Goal: Transaction & Acquisition: Purchase product/service

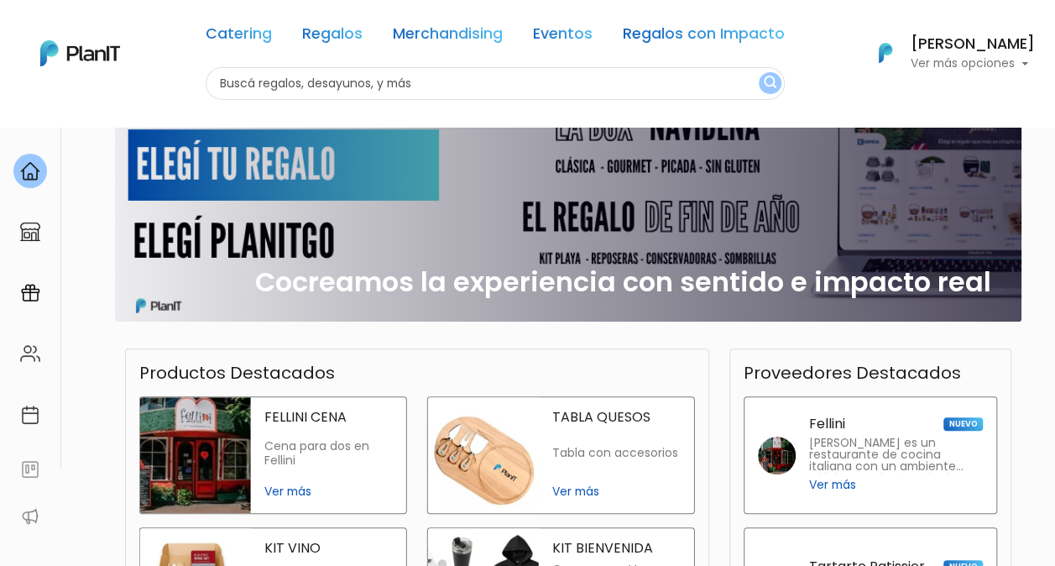
scroll to position [238, 0]
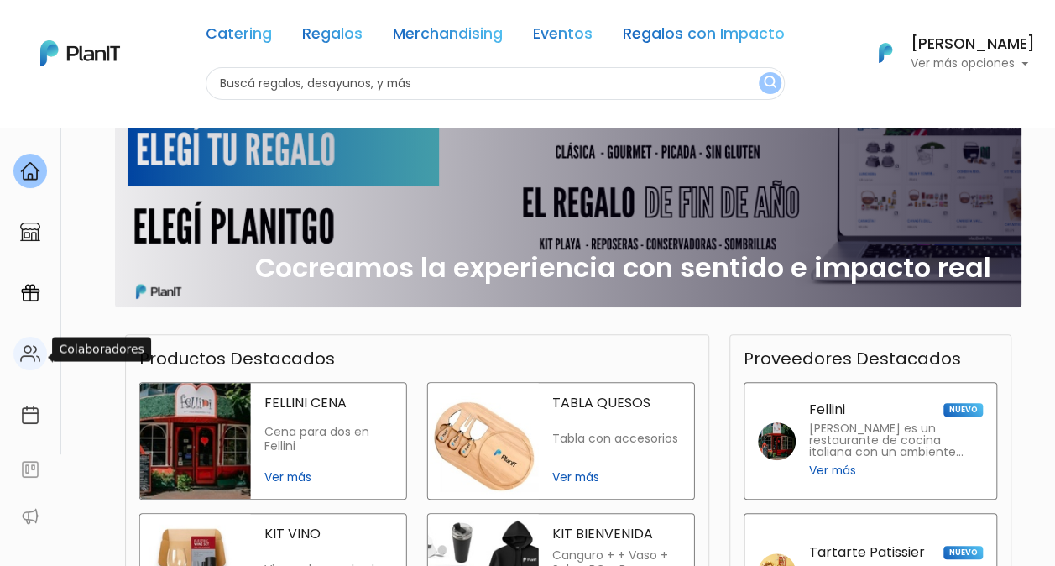
click at [24, 348] on img at bounding box center [30, 353] width 20 height 20
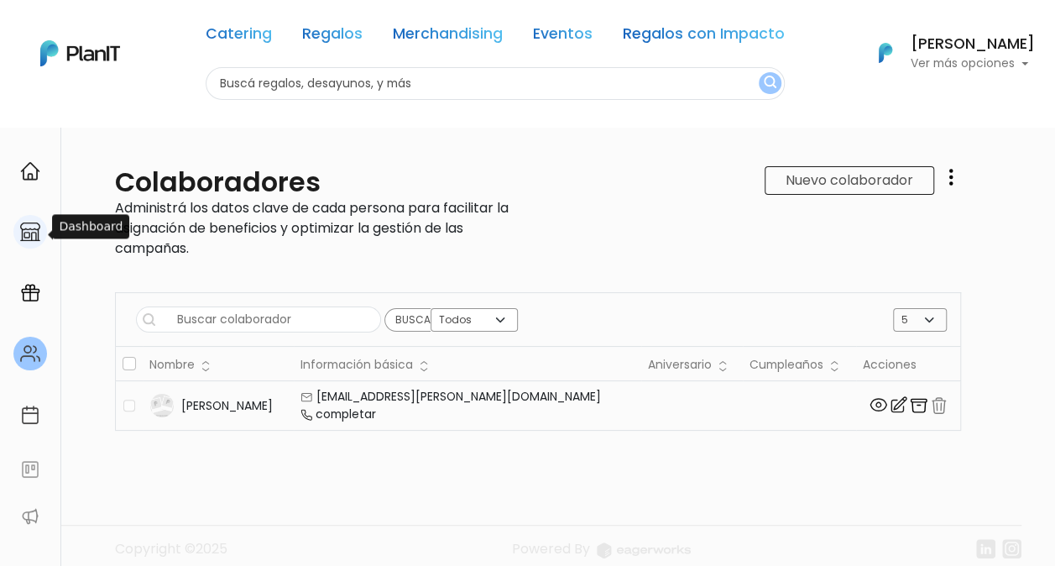
click at [44, 239] on div at bounding box center [30, 232] width 34 height 34
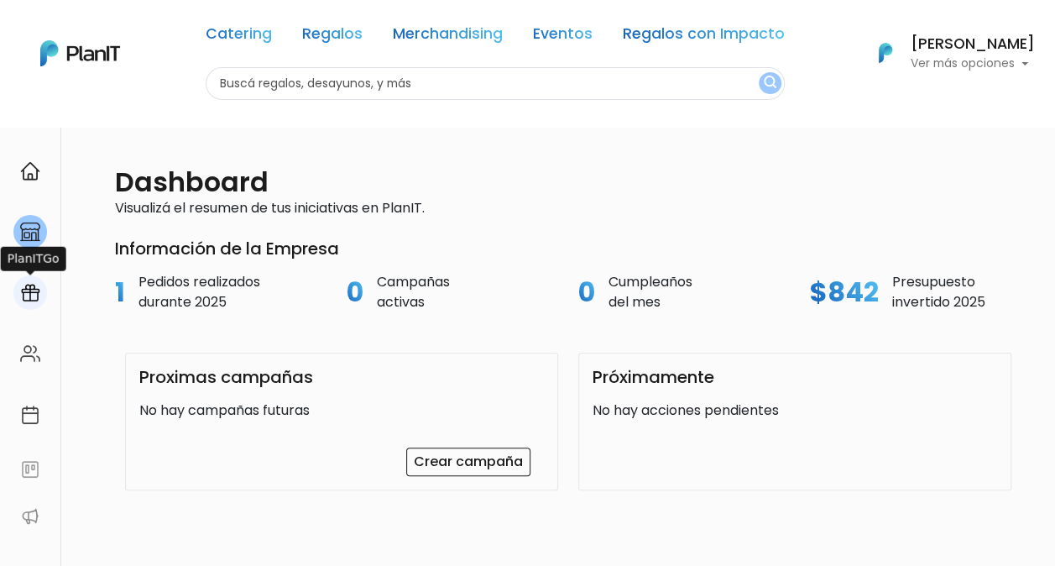
click at [38, 302] on img at bounding box center [30, 293] width 20 height 20
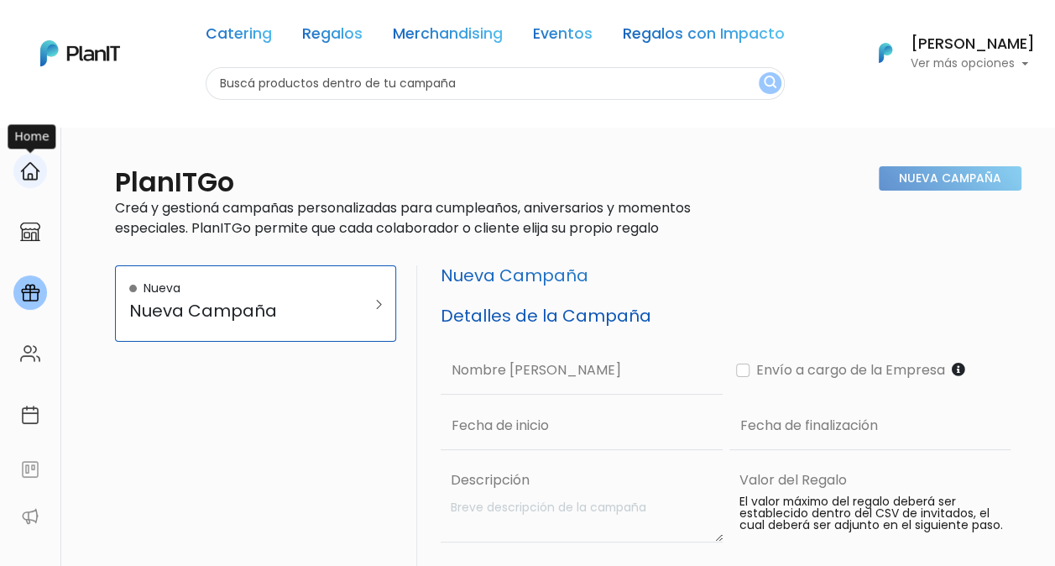
click at [41, 171] on div at bounding box center [30, 171] width 34 height 34
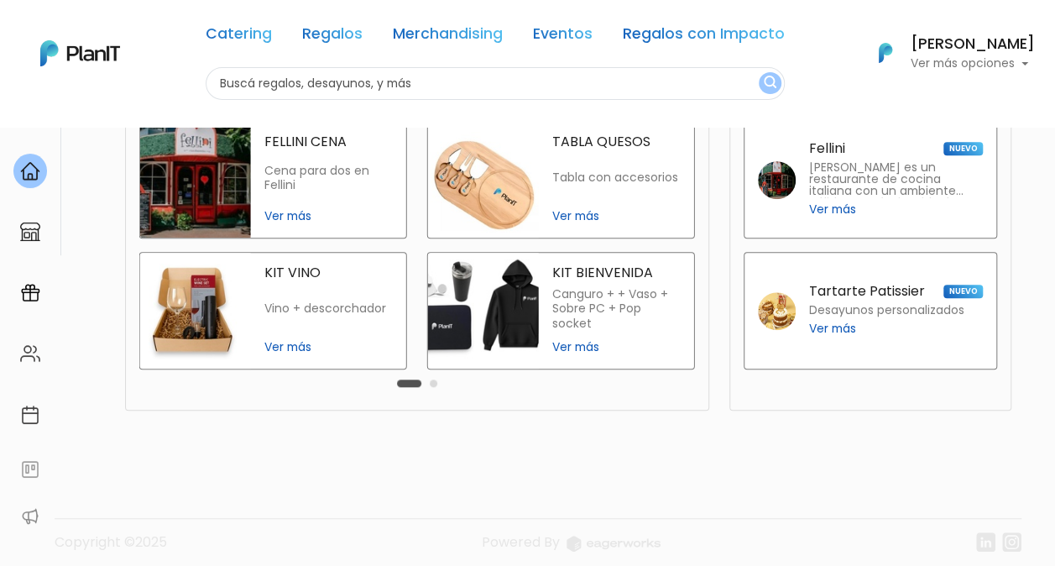
scroll to position [437, 0]
click at [50, 245] on link at bounding box center [30, 232] width 60 height 48
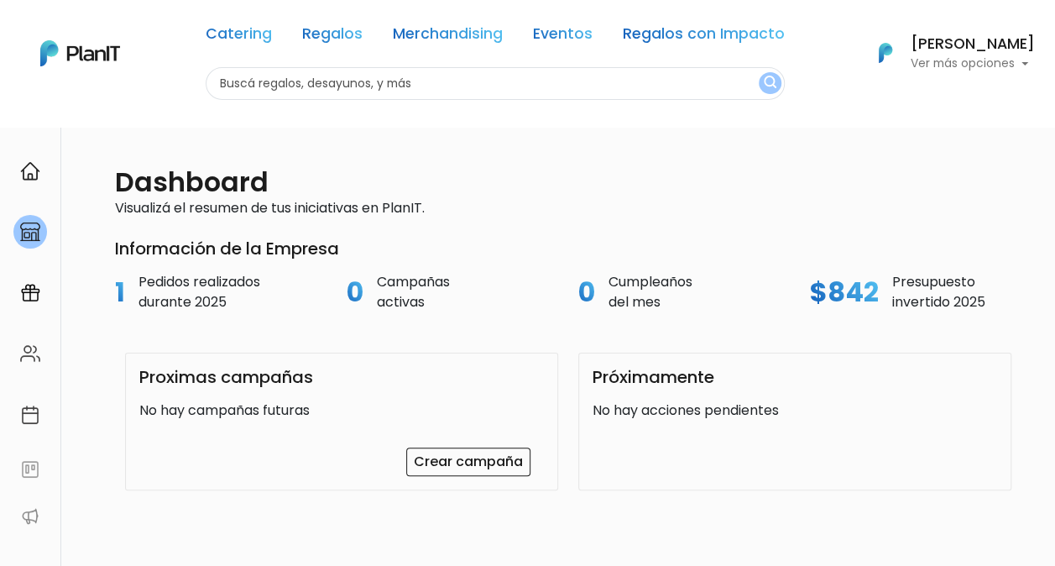
scroll to position [127, 0]
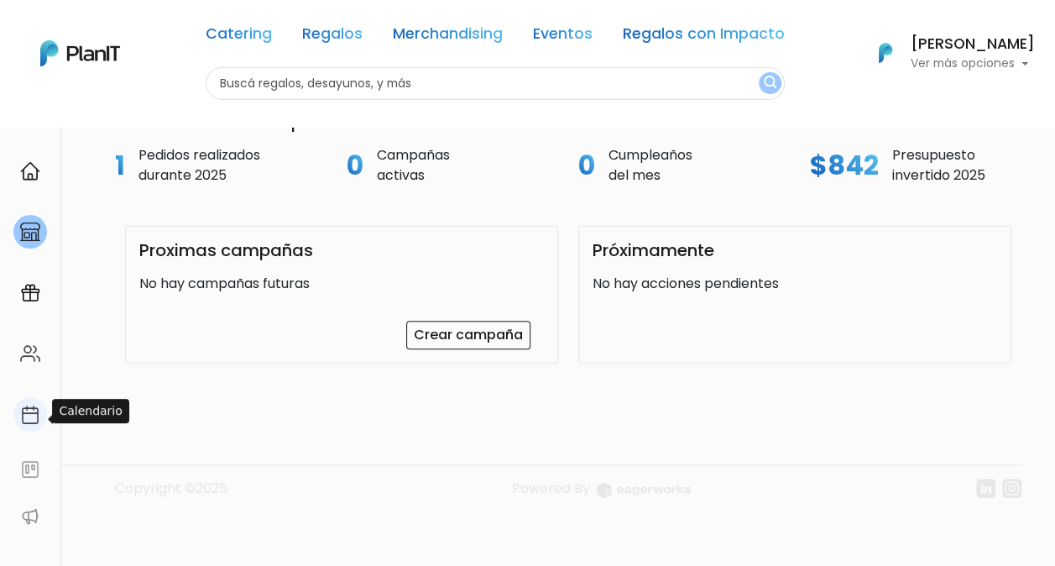
click at [31, 428] on div at bounding box center [30, 414] width 34 height 34
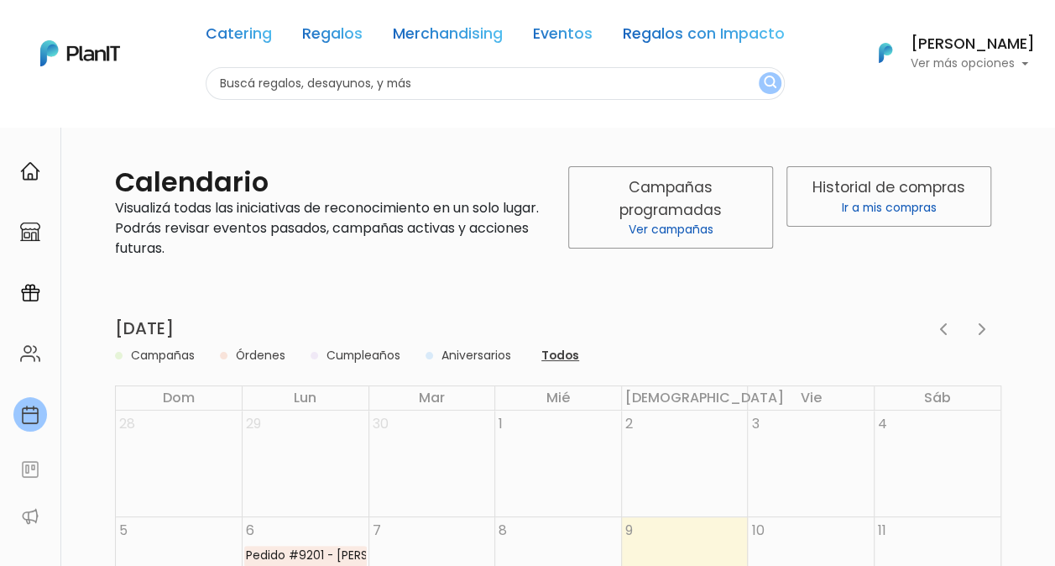
click at [667, 90] on input "text" at bounding box center [495, 83] width 579 height 33
type input "c"
type input "desayuno"
click at [759, 72] on button "submit" at bounding box center [770, 83] width 23 height 22
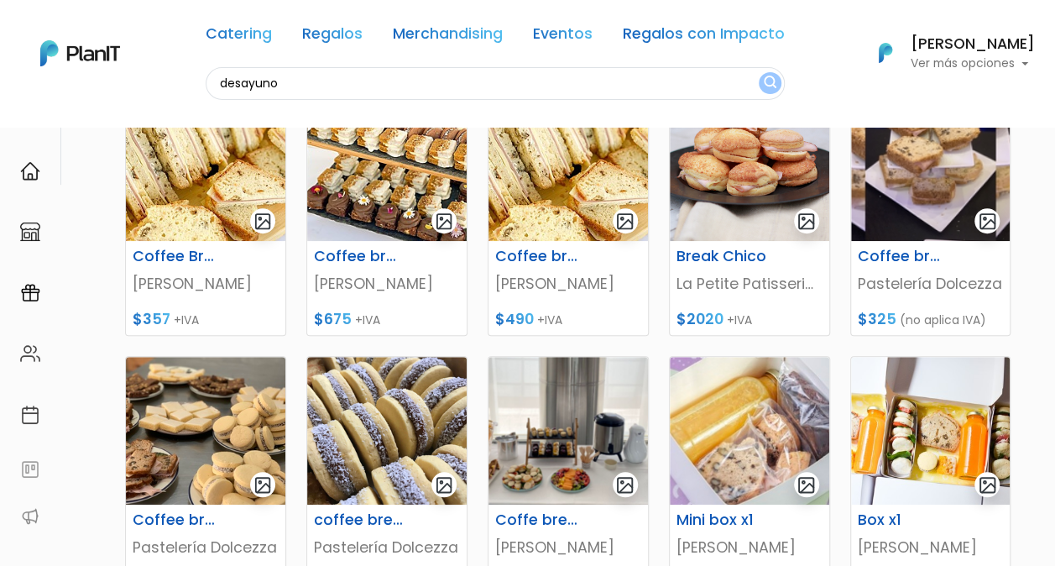
scroll to position [630, 0]
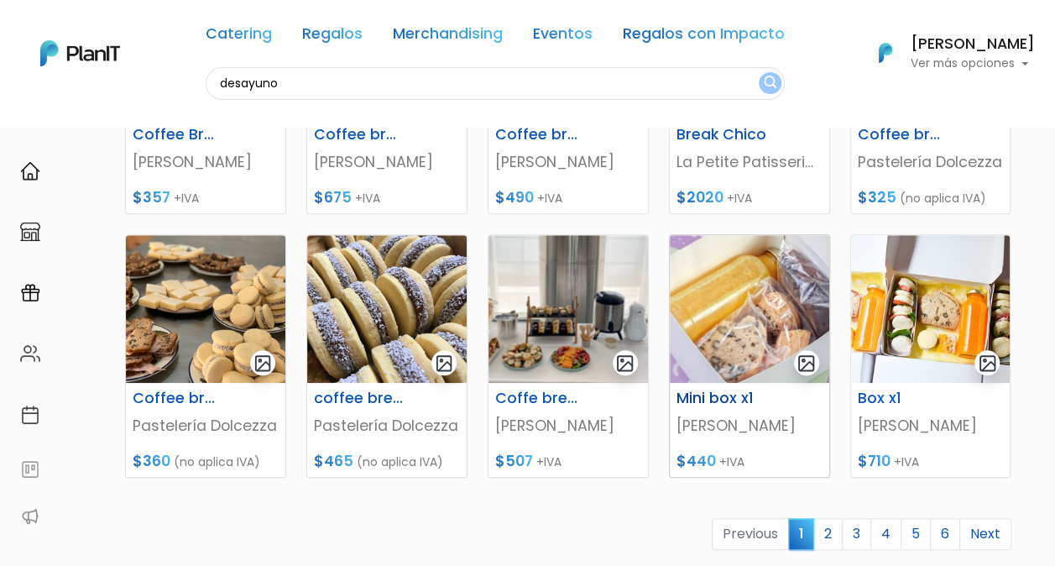
click at [751, 278] on img at bounding box center [750, 309] width 160 height 148
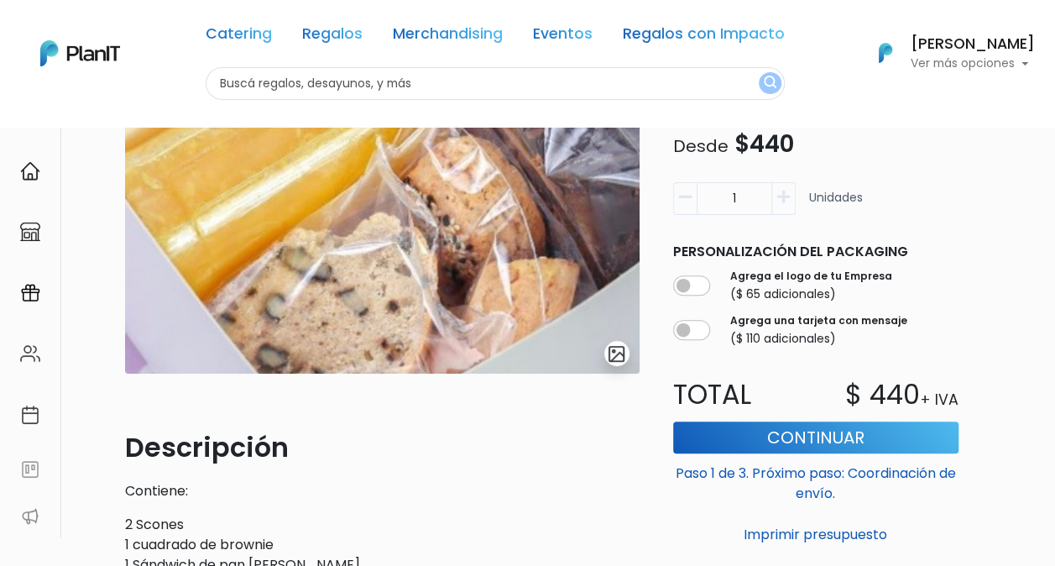
scroll to position [162, 0]
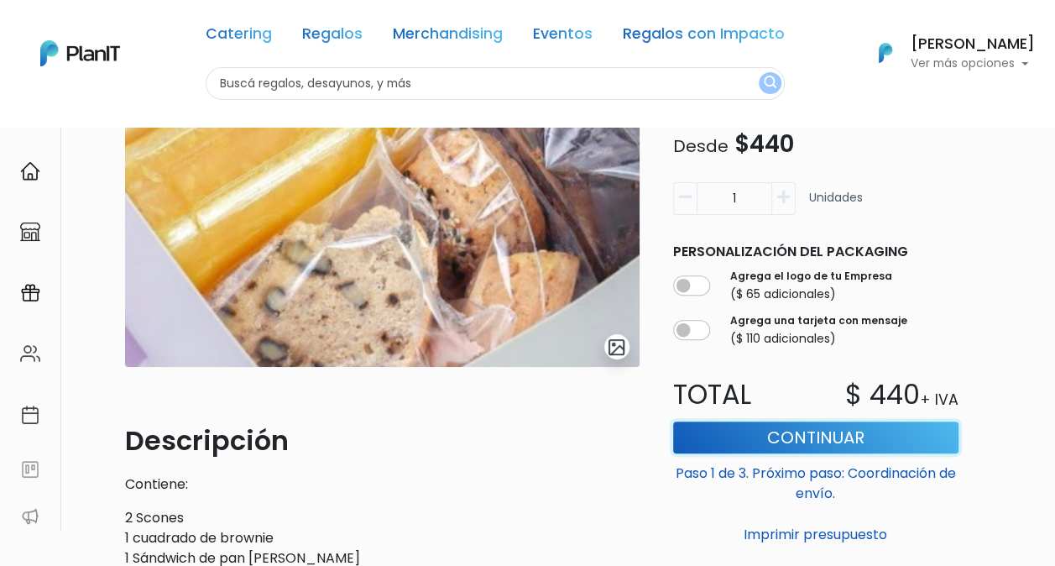
click at [846, 432] on button "Continuar" at bounding box center [815, 437] width 285 height 32
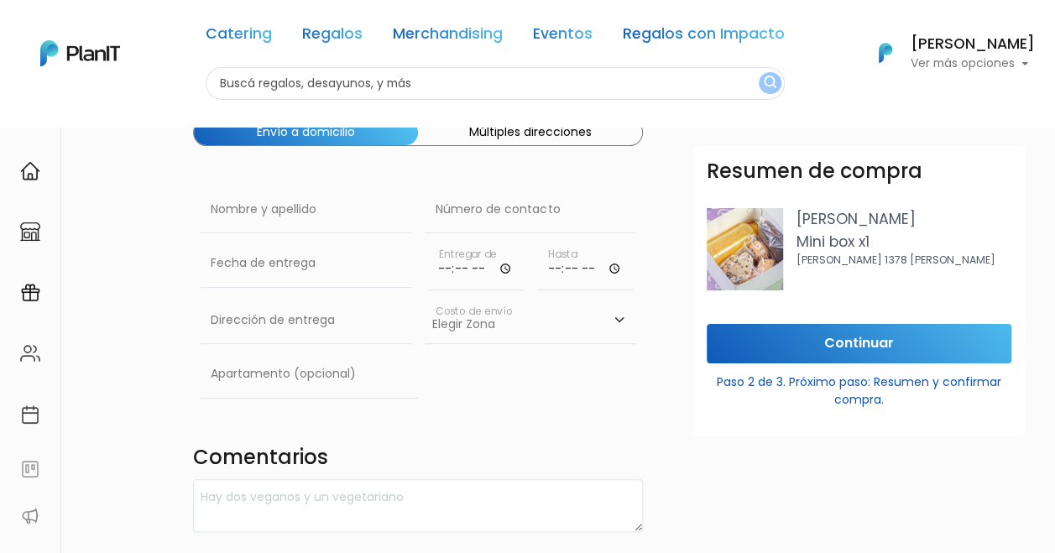
scroll to position [105, 0]
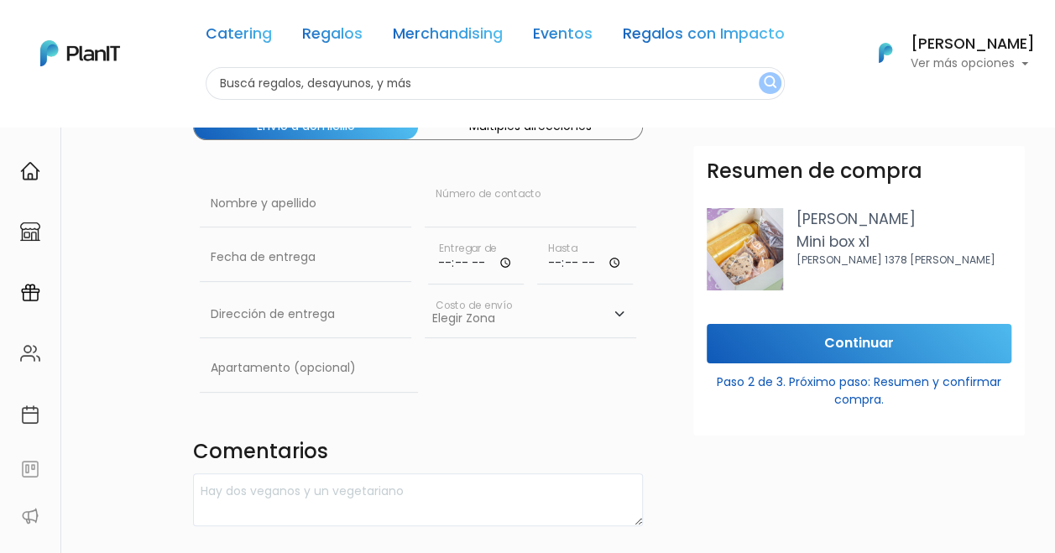
click at [514, 218] on input "text" at bounding box center [531, 203] width 212 height 47
click at [295, 208] on input "text" at bounding box center [306, 203] width 212 height 47
type input "Arcsona Uruguay SAS"
type input "099881942"
type input "Basilio Pereira de la luz 1341, equina Juan Pablo Laguna. Apartamento 101"
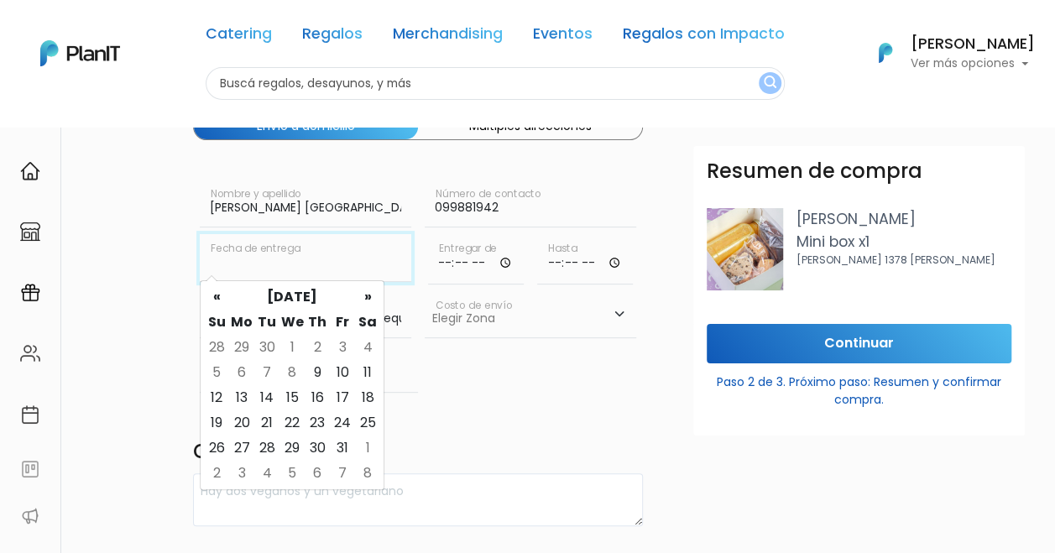
click at [336, 270] on input "text" at bounding box center [306, 257] width 212 height 47
click at [245, 396] on td "13" at bounding box center [241, 397] width 25 height 25
type input "13/10/2025"
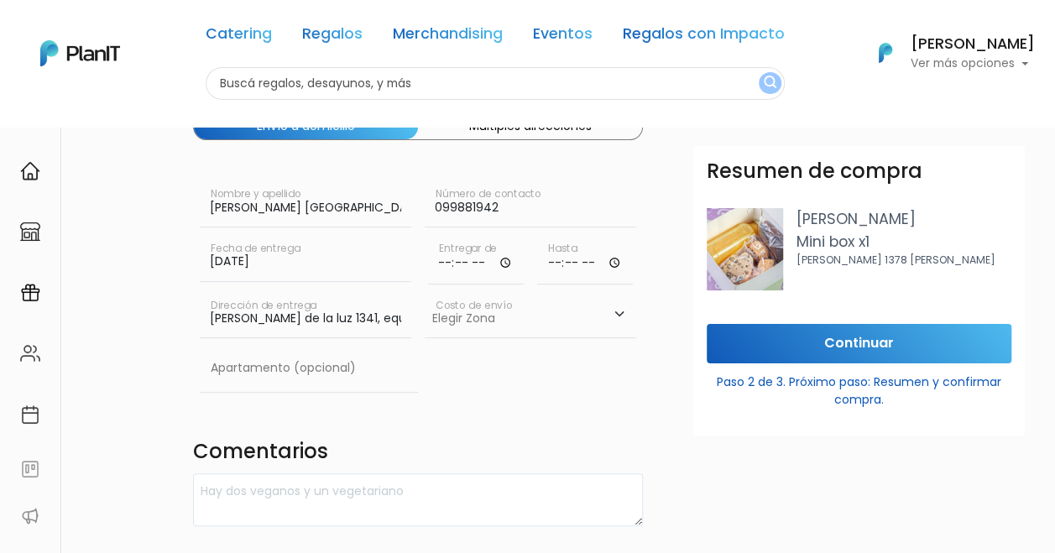
click at [494, 259] on input "time" at bounding box center [476, 259] width 96 height 50
click at [502, 262] on input "time" at bounding box center [476, 259] width 96 height 50
click at [505, 265] on input "time" at bounding box center [476, 259] width 96 height 50
click at [493, 260] on input "15:09" at bounding box center [476, 259] width 96 height 50
click at [505, 262] on input "15:09" at bounding box center [476, 259] width 96 height 50
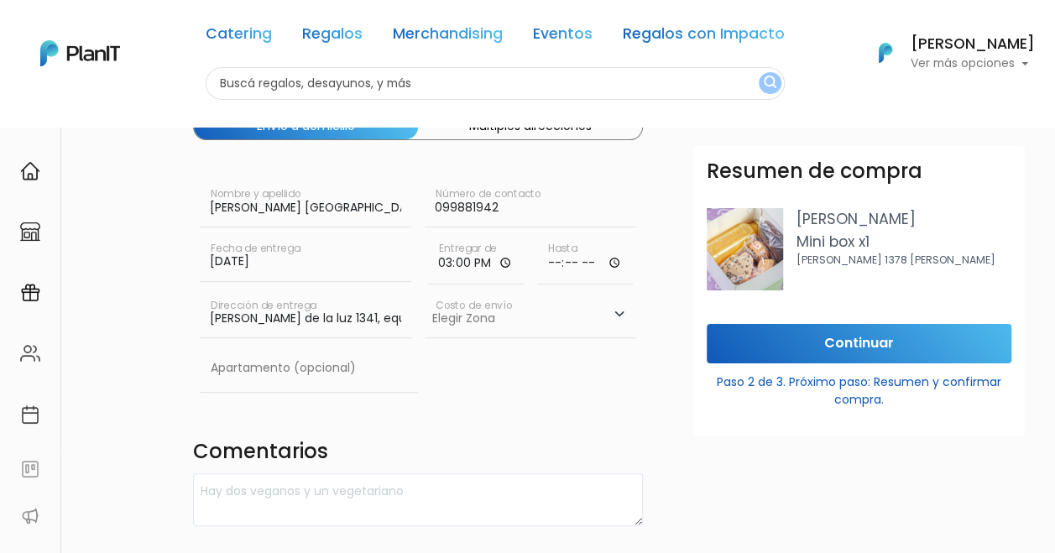
type input "15:00"
click at [584, 262] on input "time" at bounding box center [585, 259] width 96 height 50
click at [615, 262] on input "time" at bounding box center [585, 259] width 96 height 50
click at [670, 245] on form "Destinatario Completa la información para la entrega. Envío a domicilio Múltipl…" at bounding box center [663, 482] width 940 height 882
click at [610, 268] on input "time" at bounding box center [585, 259] width 96 height 50
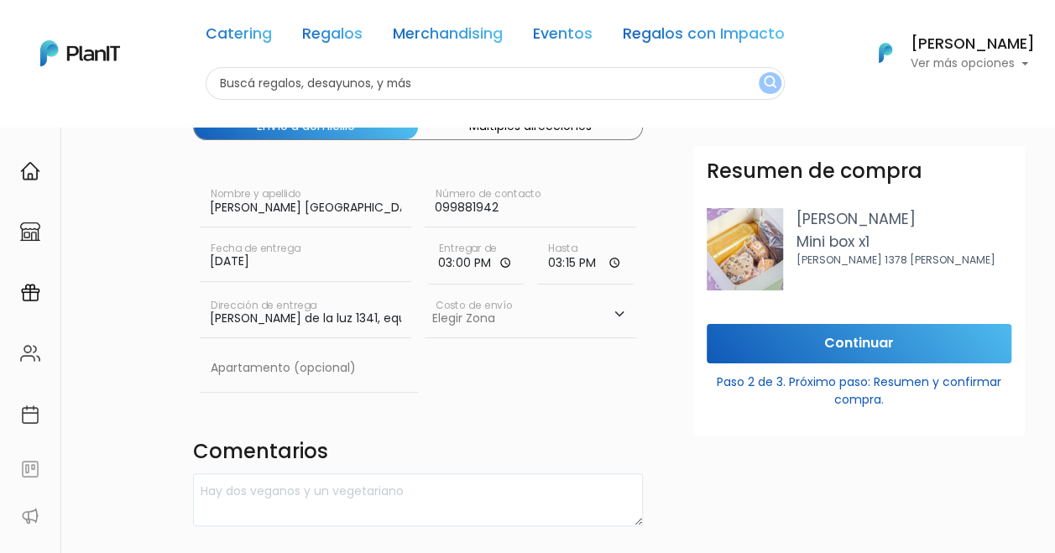
click at [653, 254] on form "Destinatario Completa la información para la entrega. Envío a domicilio Múltipl…" at bounding box center [663, 482] width 940 height 882
click at [615, 263] on input "15:15" at bounding box center [585, 259] width 96 height 50
type input "16:15"
click at [662, 224] on form "Destinatario Completa la información para la entrega. Envío a domicilio Múltipl…" at bounding box center [663, 482] width 940 height 882
click at [479, 314] on select "Elegir Zona Zona américa- $600 Oficina- $0 Montevideo- $250" at bounding box center [531, 314] width 212 height 47
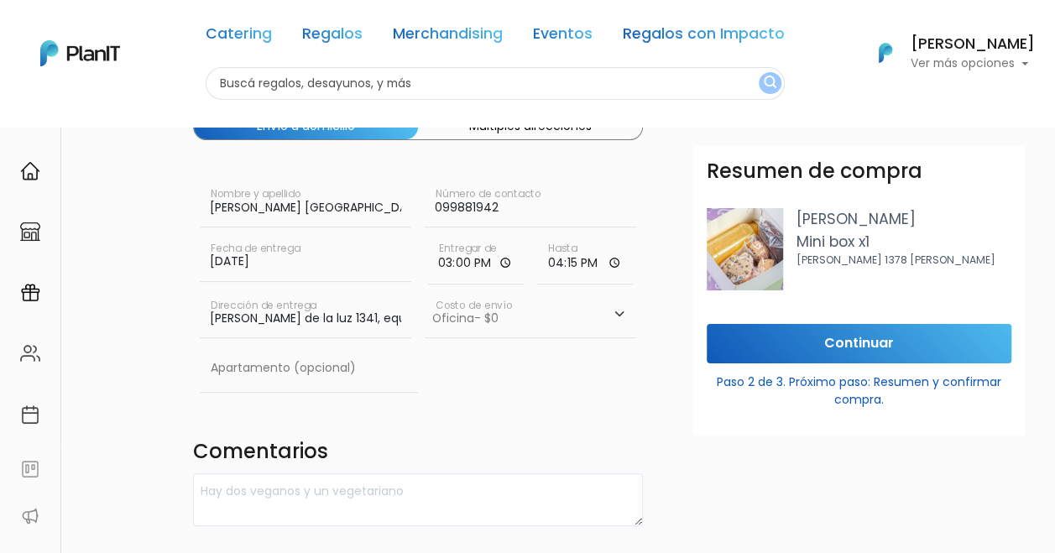
click at [425, 291] on select "Elegir Zona Zona américa- $600 Oficina- $0 Montevideo- $250" at bounding box center [531, 314] width 212 height 47
click at [509, 314] on select "Elegir Zona Zona américa- $600 Oficina- $0 Montevideo- $250" at bounding box center [531, 314] width 212 height 47
select select "10"
click at [425, 291] on select "Elegir Zona Zona américa- $600 Oficina- $0 Montevideo- $250" at bounding box center [531, 314] width 212 height 47
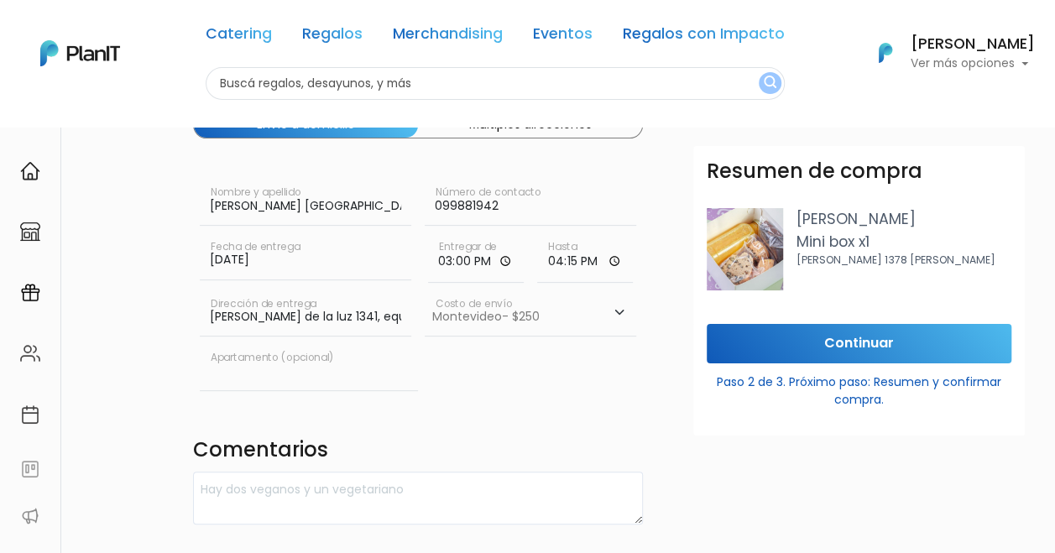
click at [339, 374] on input "text" at bounding box center [309, 366] width 218 height 47
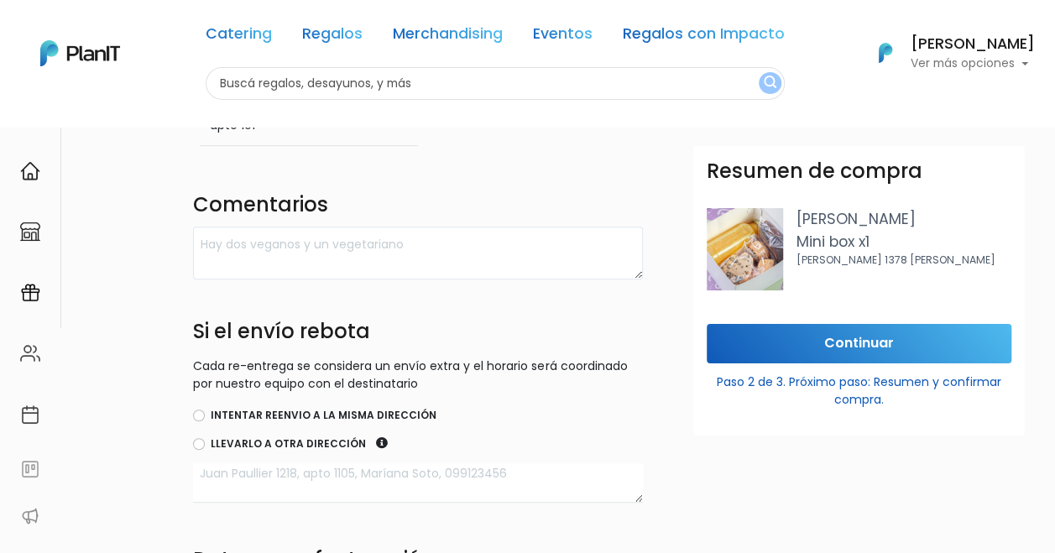
scroll to position [458, 0]
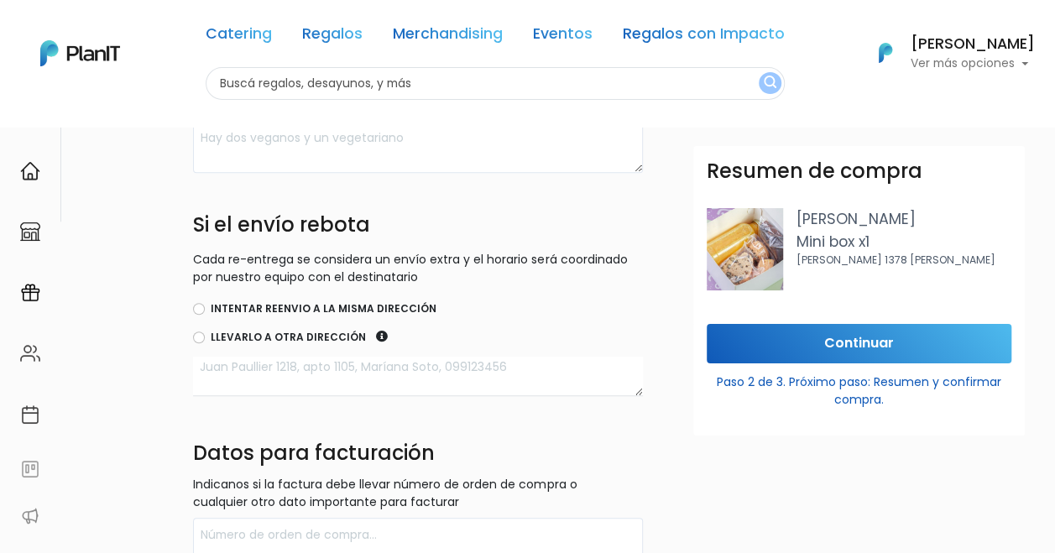
type input "apto 101"
click at [198, 305] on input "Intentar reenvio a la misma dirección" at bounding box center [199, 309] width 12 height 12
radio input "true"
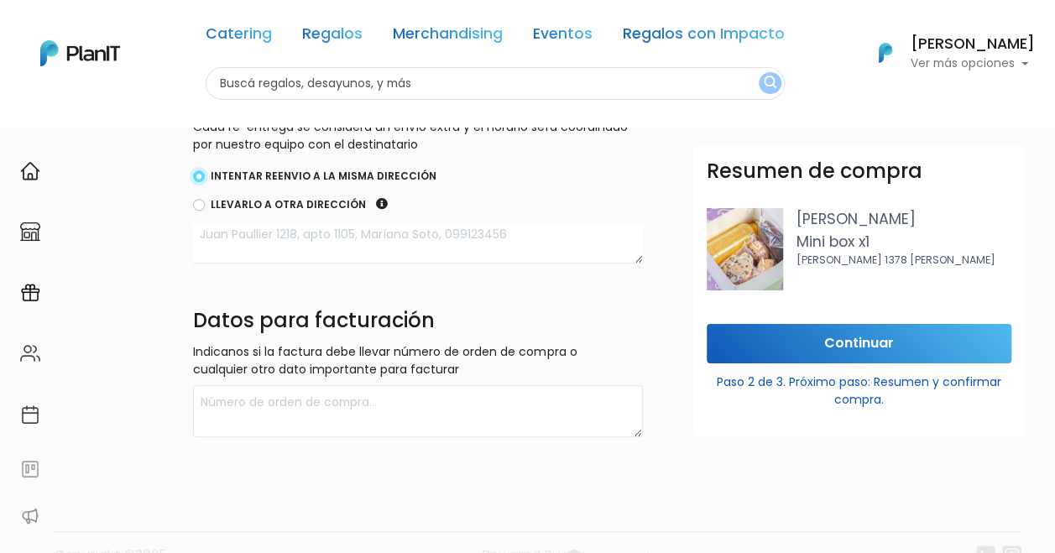
scroll to position [626, 0]
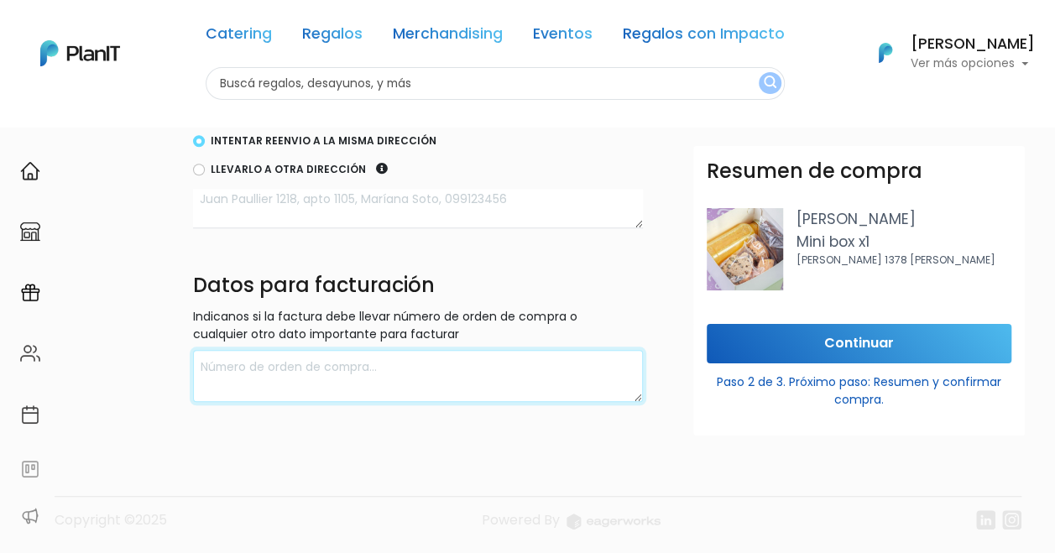
click at [455, 379] on textarea at bounding box center [418, 376] width 450 height 53
click at [277, 351] on textarea at bounding box center [418, 376] width 450 height 53
paste textarea "RUT: 219609340011 Razón Social: ARCSONA URUGUAY SAS Luis Alberto de Herrera 1248"
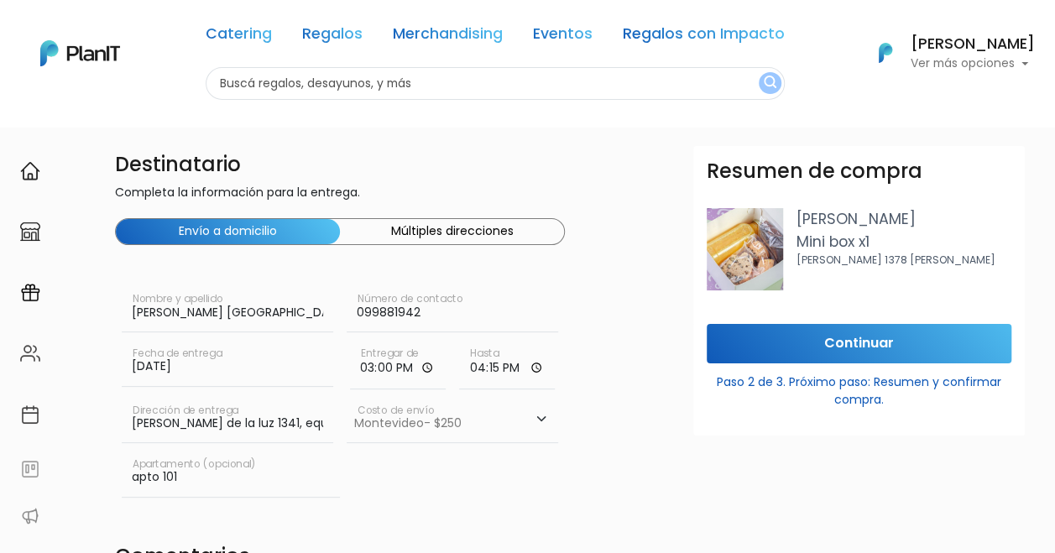
scroll to position [0, 0]
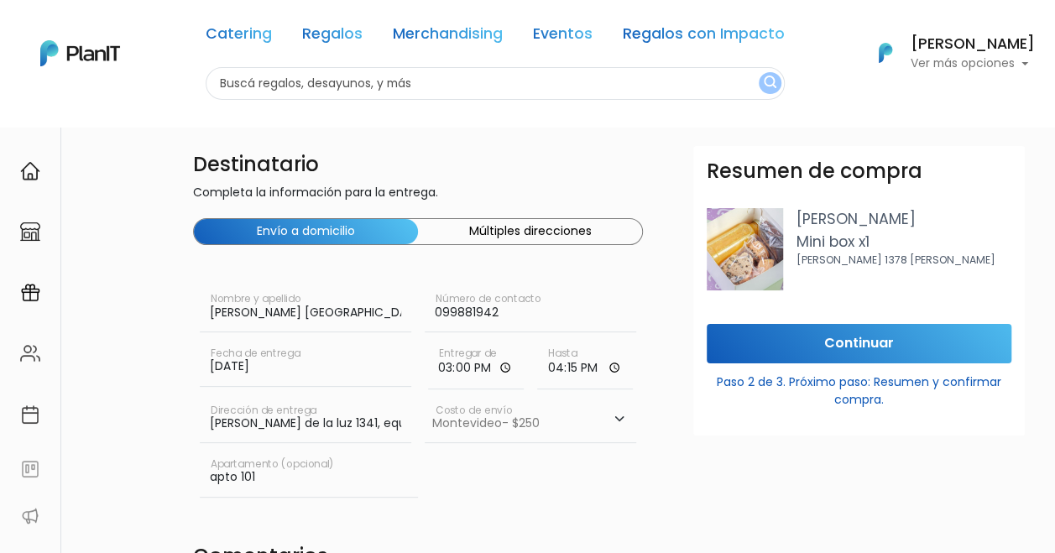
type textarea "RUT: 219609340011 Razón Social: ARCSONA URUGUAY SAS Luis Alberto de Herrera 1248"
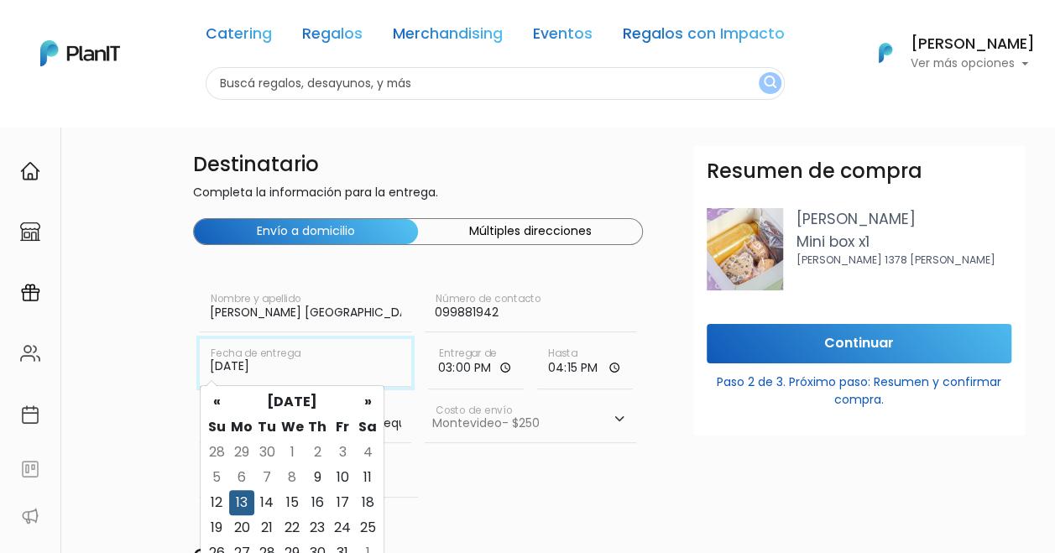
click at [283, 364] on input "13/10/2025" at bounding box center [306, 362] width 212 height 47
click at [275, 490] on td "14" at bounding box center [266, 502] width 25 height 25
type input "14/10/2025"
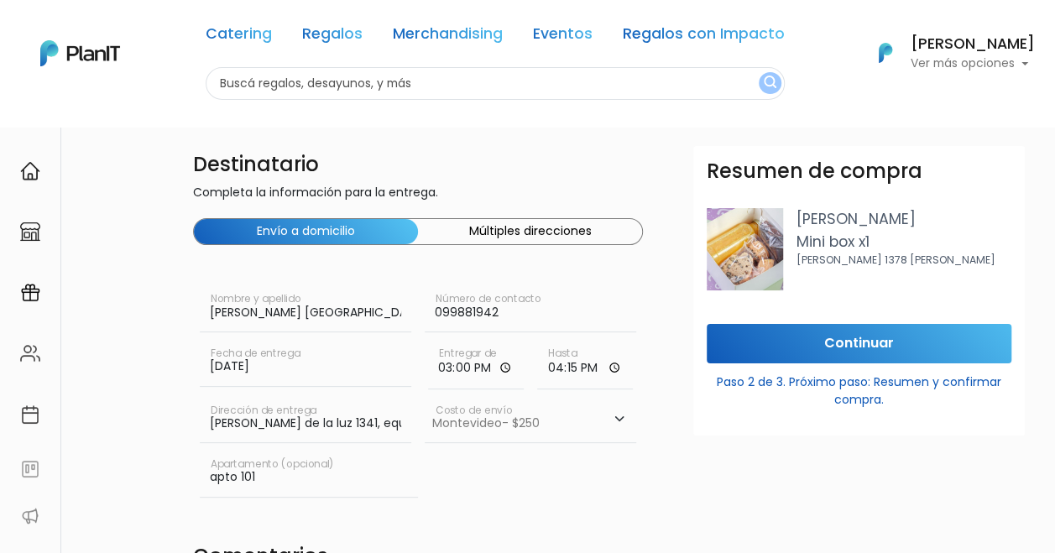
click at [346, 421] on input "Basilio Pereira de la luz 1341, equina Juan Pablo Laguna. Apartamento 101" at bounding box center [306, 419] width 212 height 47
drag, startPoint x: 395, startPoint y: 421, endPoint x: 191, endPoint y: 438, distance: 203.8
drag, startPoint x: 400, startPoint y: 426, endPoint x: 187, endPoint y: 438, distance: 213.6
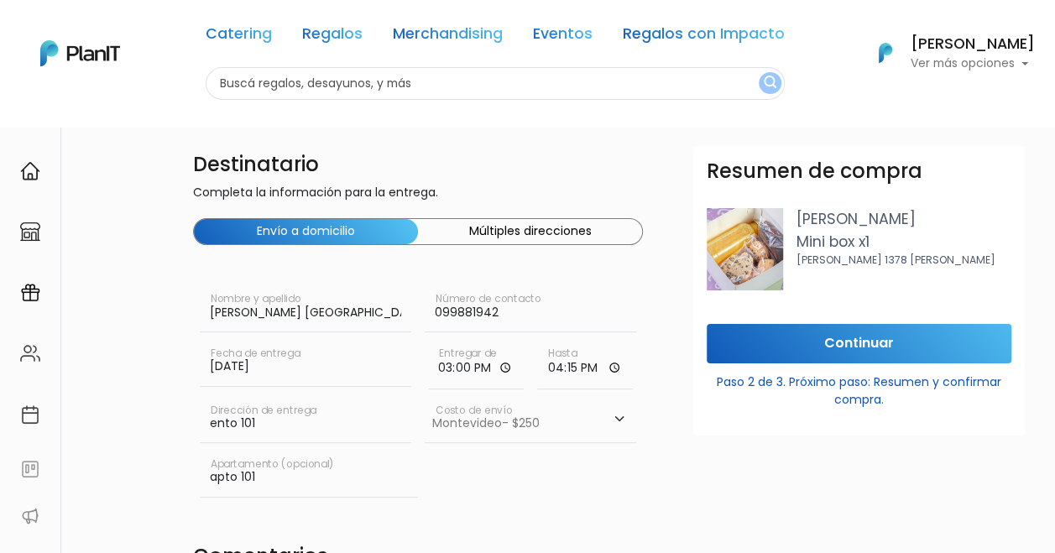
drag, startPoint x: 270, startPoint y: 420, endPoint x: 141, endPoint y: 418, distance: 129.3
type input "Basilio Pereira de la luz 1341, equina Juan Pablo Laguna. Apartamento 101"
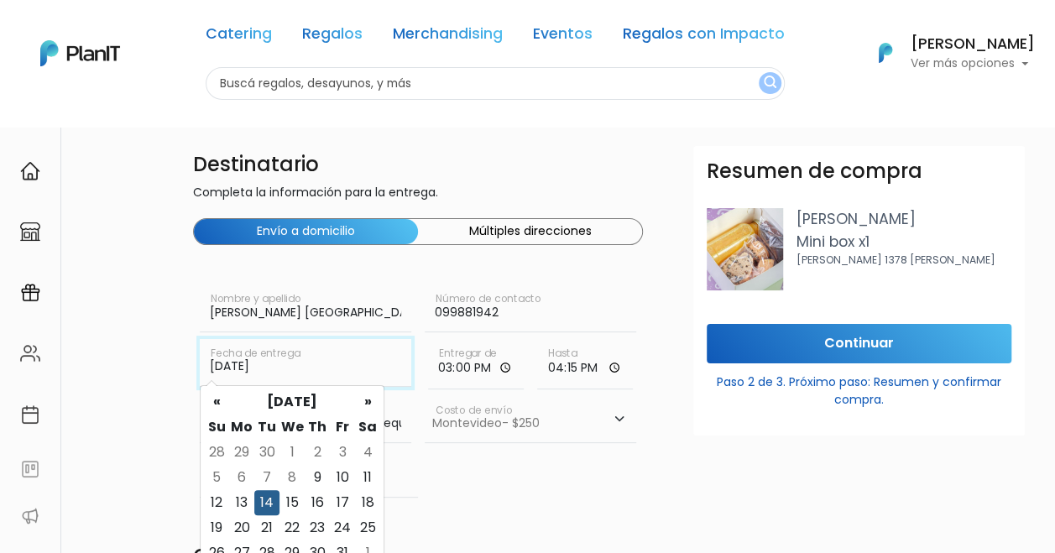
click at [294, 369] on input "14/10/2025" at bounding box center [306, 362] width 212 height 47
click at [237, 505] on td "13" at bounding box center [241, 502] width 25 height 25
type input "13/10/2025"
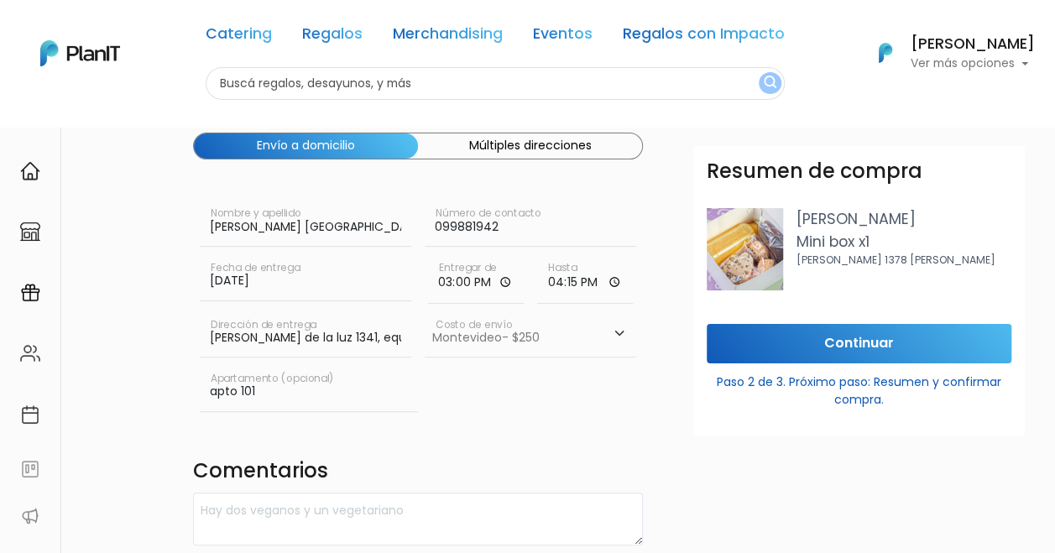
scroll to position [91, 0]
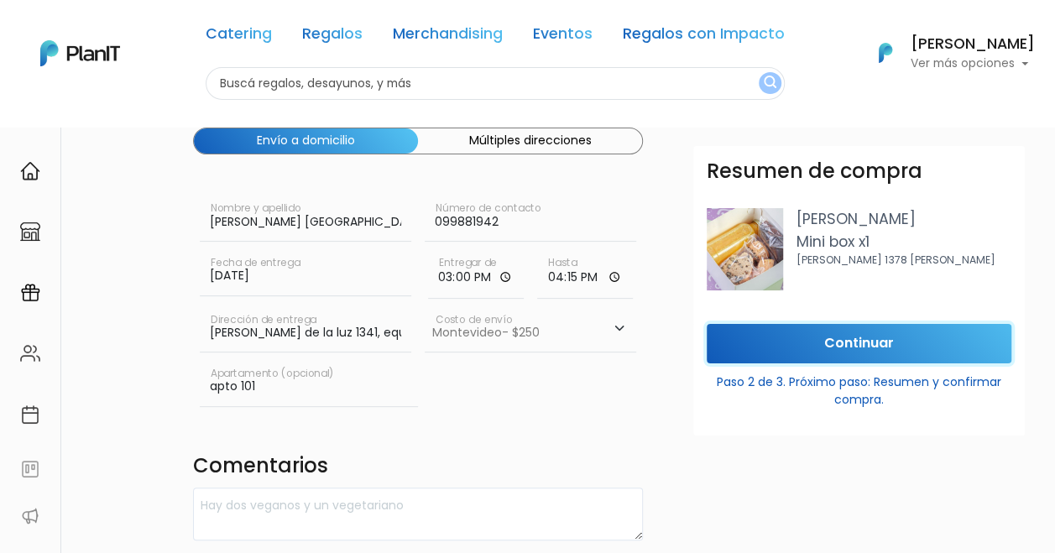
click at [827, 341] on input "Continuar" at bounding box center [859, 343] width 305 height 39
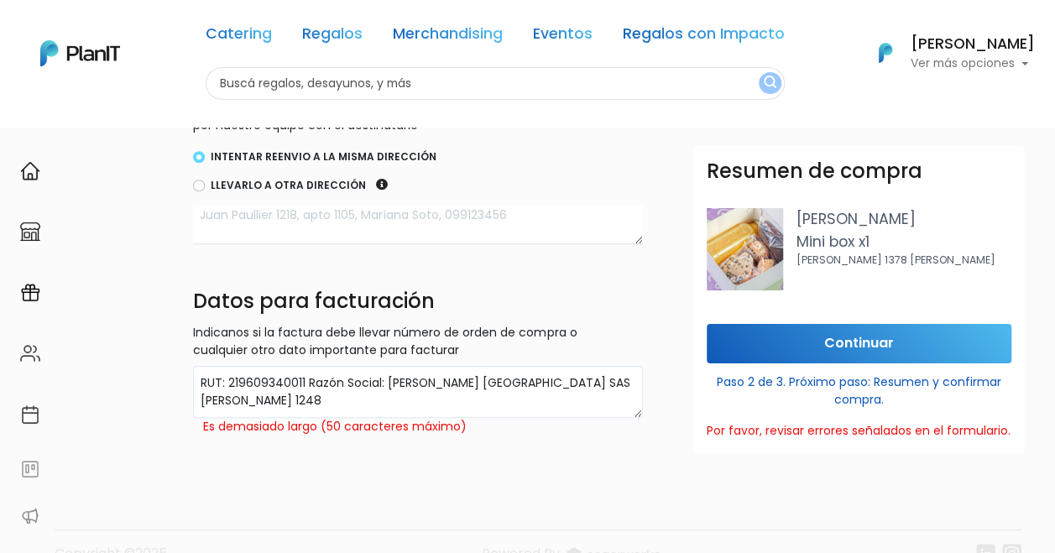
scroll to position [611, 0]
click at [448, 395] on textarea "RUT: 219609340011 Razón Social: ARCSONA URUGUAY SAS Luis Alberto de Herrera 1248" at bounding box center [418, 391] width 450 height 53
drag, startPoint x: 366, startPoint y: 390, endPoint x: 124, endPoint y: 395, distance: 241.8
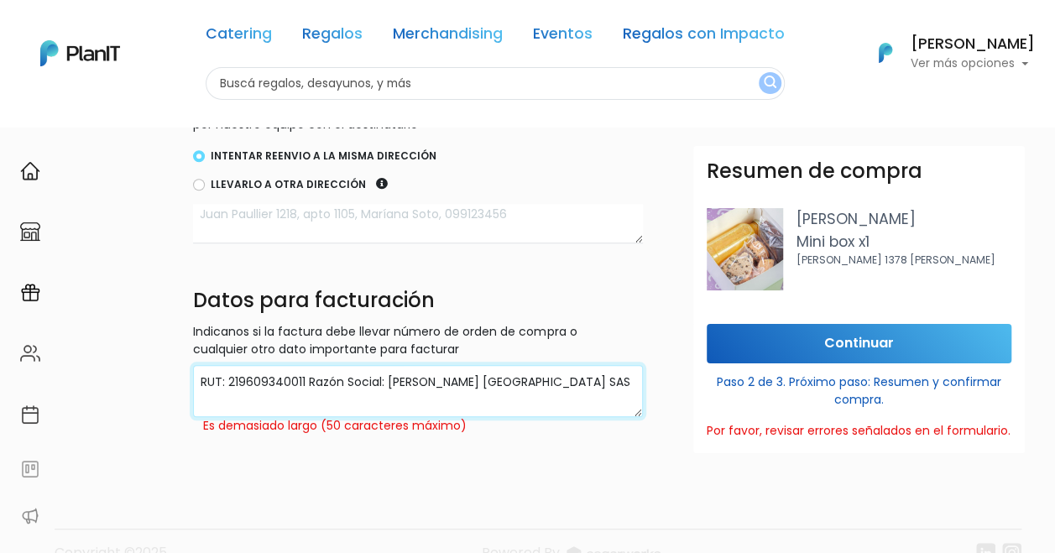
type textarea "RUT: 219609340011 Razón Social: ARCSONA URUGUAY SAS"
click at [750, 343] on input "Continuar" at bounding box center [859, 343] width 305 height 39
drag, startPoint x: 386, startPoint y: 381, endPoint x: 306, endPoint y: 383, distance: 79.8
click at [306, 383] on textarea "RUT: 219609340011 Razón Social: ARCSONA URUGUAY SAS" at bounding box center [418, 391] width 450 height 53
click at [504, 378] on textarea "RUT: 219609340011 Razón Social: ARCSONA URUGUAY SAS" at bounding box center [418, 391] width 450 height 53
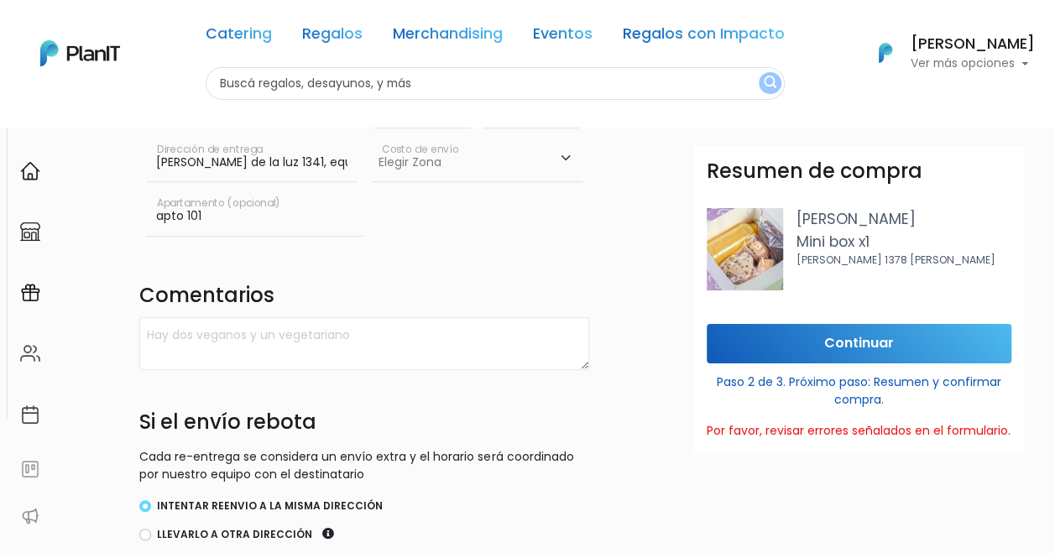
scroll to position [260, 54]
type textarea "RUT: 219609340011 ARCSONA URUGUAY SAS"
click at [767, 340] on input "Continuar" at bounding box center [859, 343] width 305 height 39
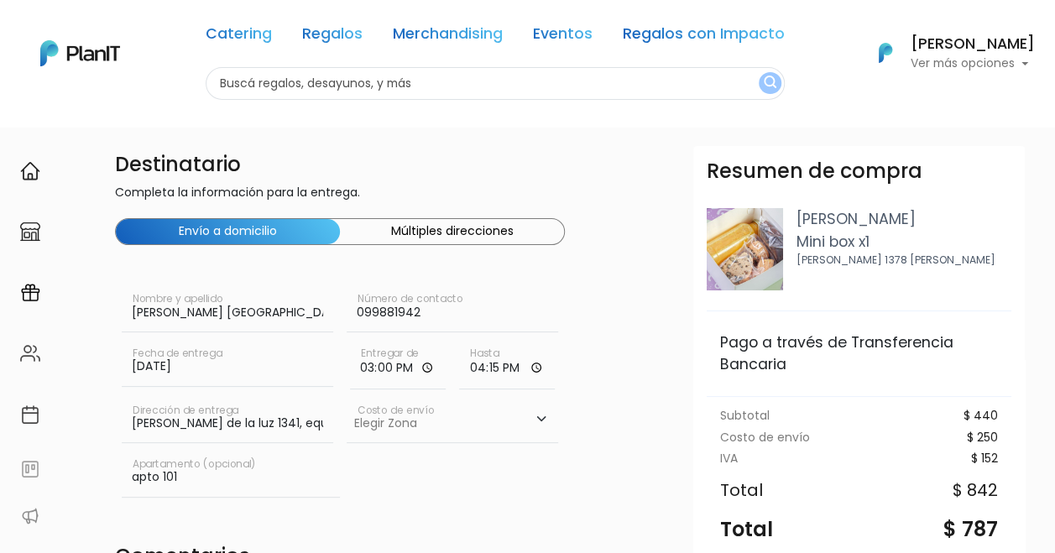
scroll to position [222, 0]
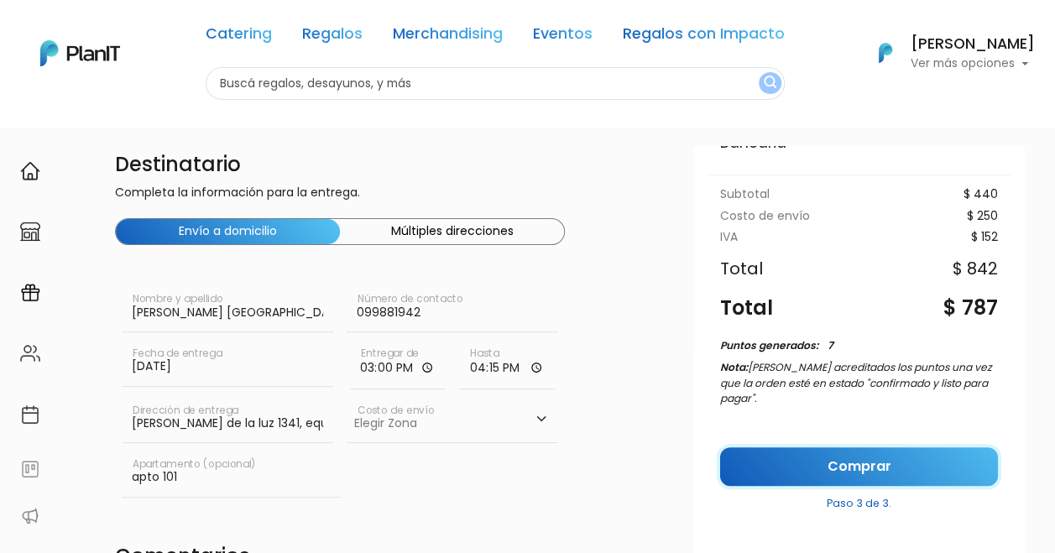
click at [913, 455] on link "Comprar" at bounding box center [859, 466] width 278 height 39
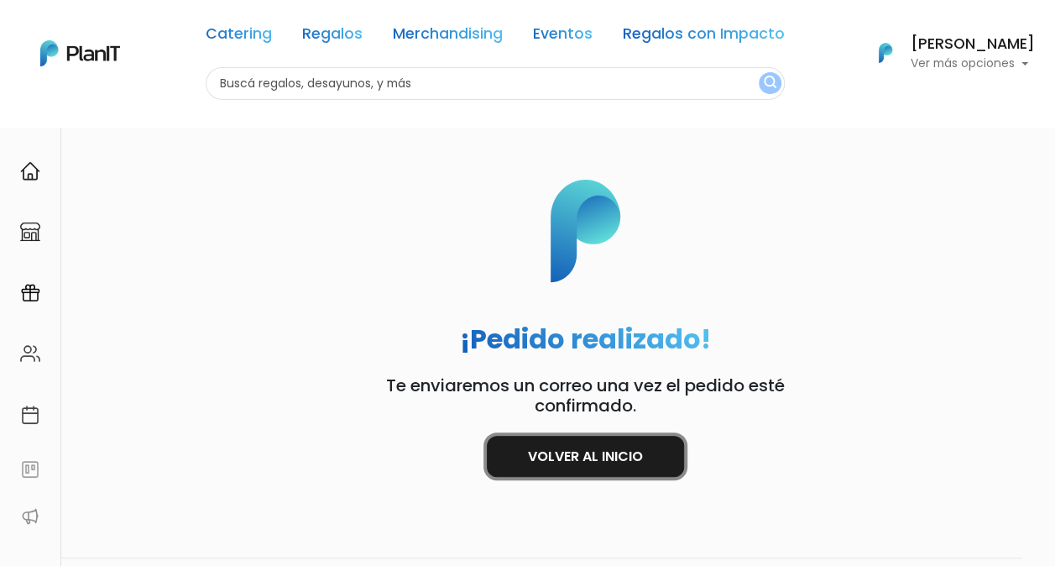
click at [532, 448] on link "Volver al inicio" at bounding box center [585, 456] width 197 height 41
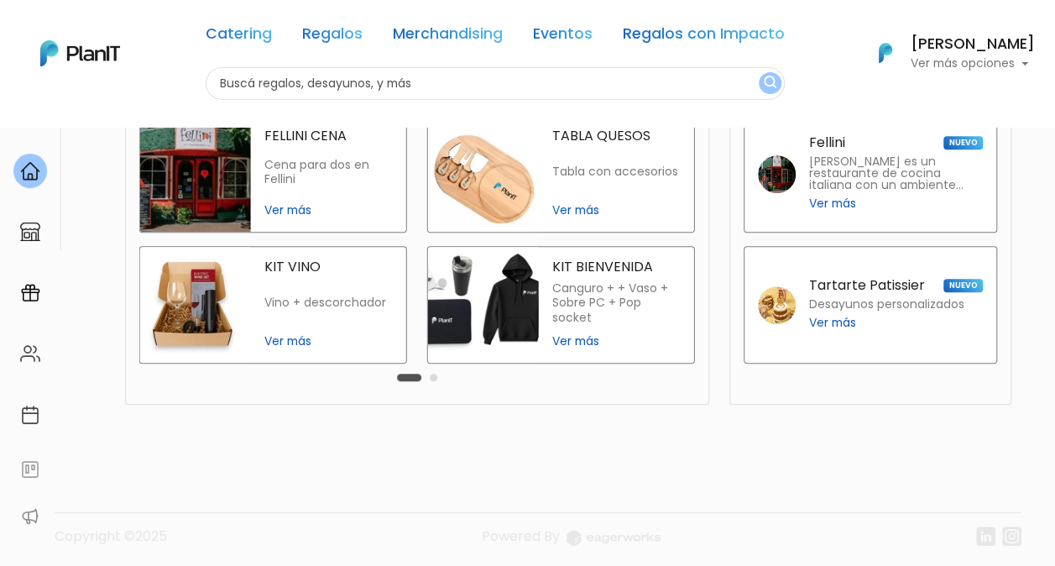
scroll to position [449, 0]
